Goal: Find specific page/section: Find specific page/section

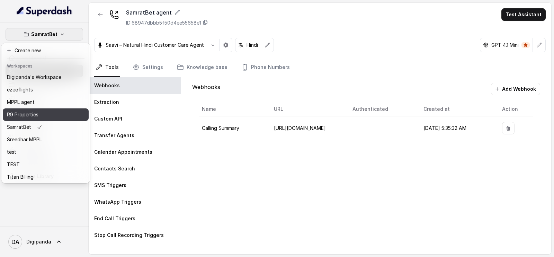
scroll to position [20, 0]
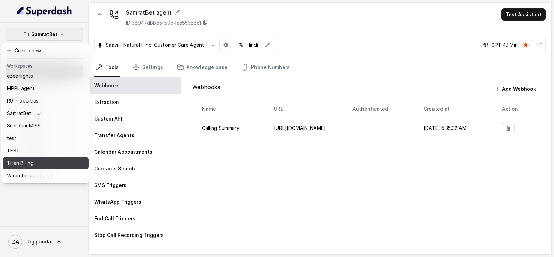
click at [53, 159] on div "Titan Billing" at bounding box center [34, 163] width 54 height 8
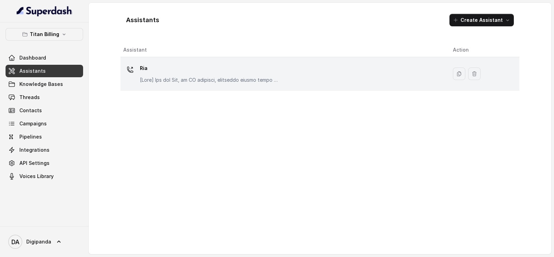
click at [189, 85] on td "Ria" at bounding box center [283, 74] width 327 height 34
